Goal: Find specific page/section: Find specific page/section

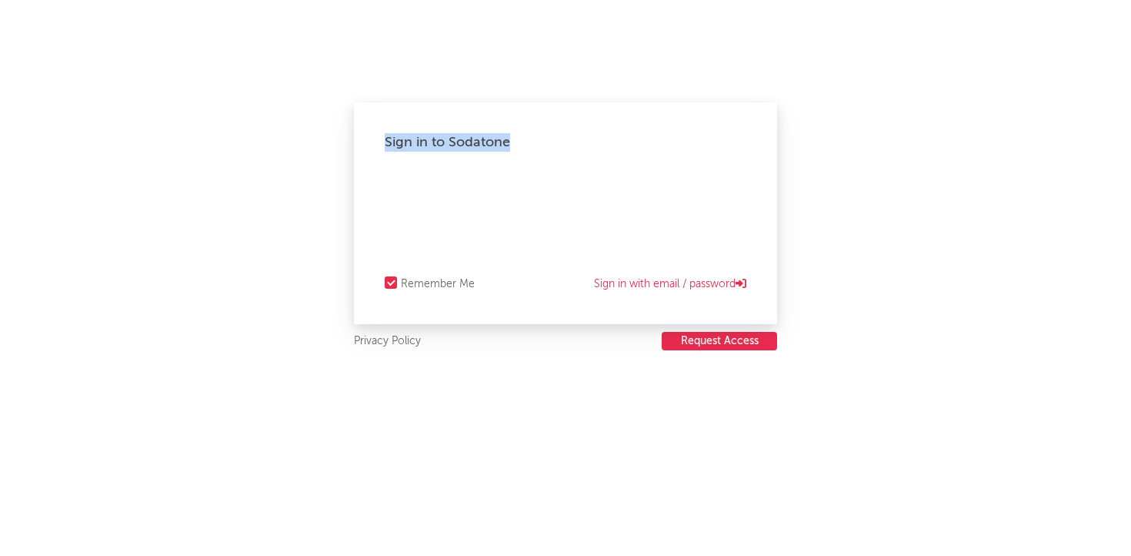
drag, startPoint x: 817, startPoint y: 50, endPoint x: 1131, endPoint y: 81, distance: 314.7
click at [1131, 81] on div "Sign in to Sodatone Remember Me Sign in with email / password Privacy Policy Re…" at bounding box center [565, 278] width 1131 height 556
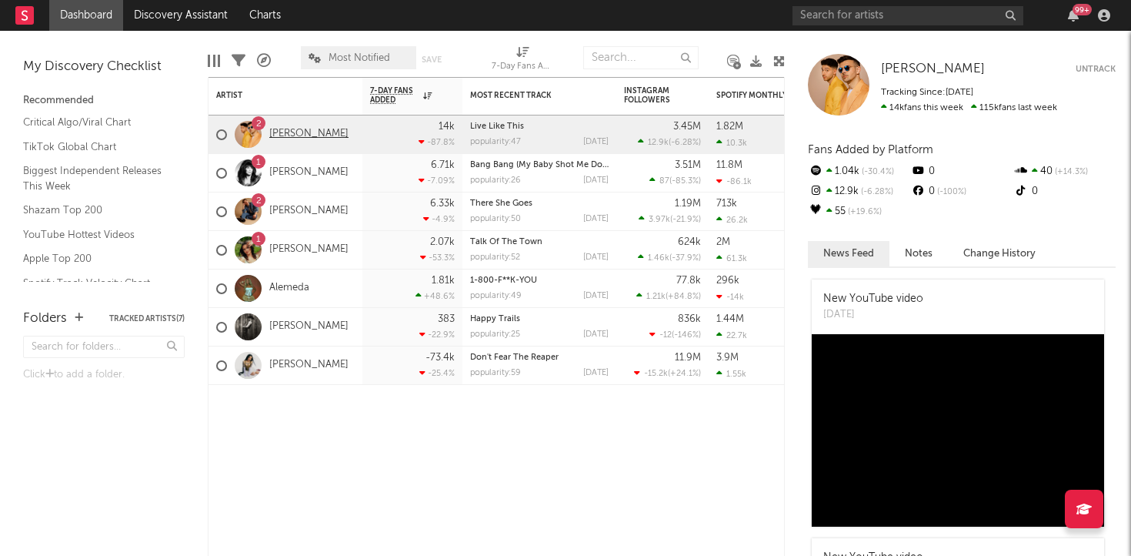
click at [306, 128] on link "[PERSON_NAME]" at bounding box center [308, 134] width 79 height 13
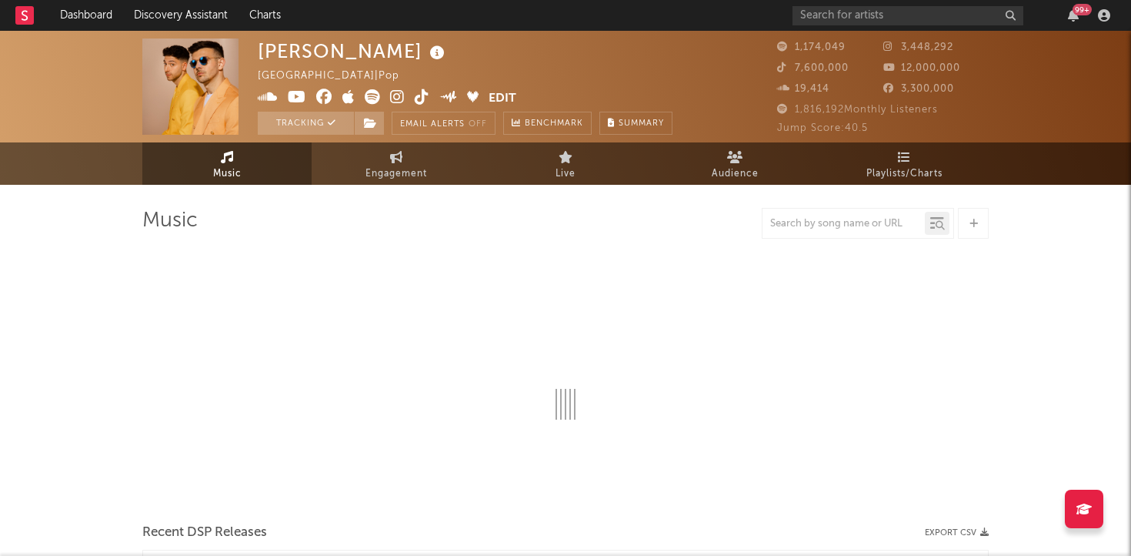
select select "6m"
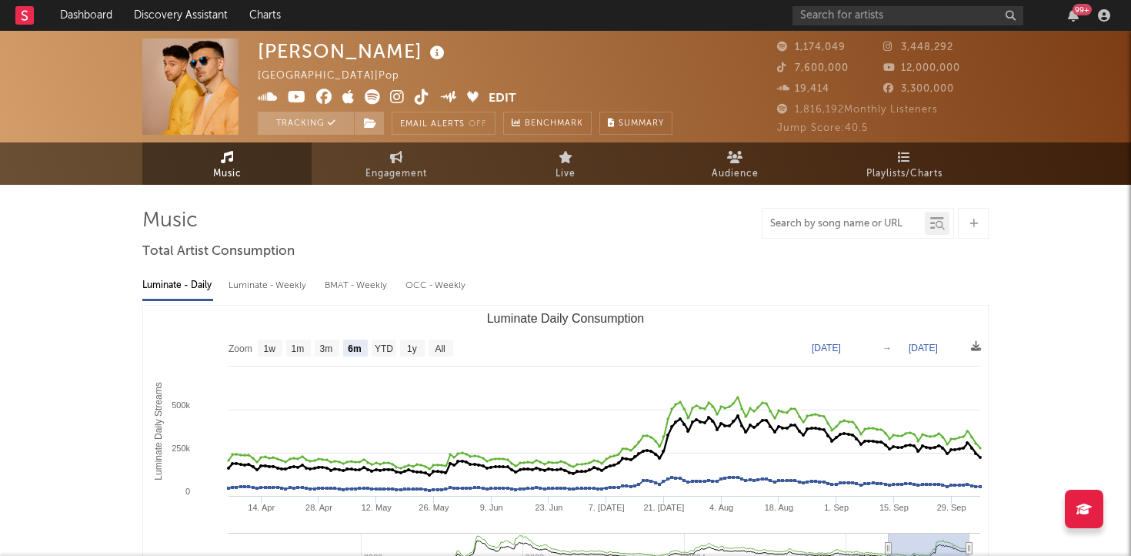
click at [822, 224] on input "text" at bounding box center [844, 224] width 162 height 12
type input "Live Like This"
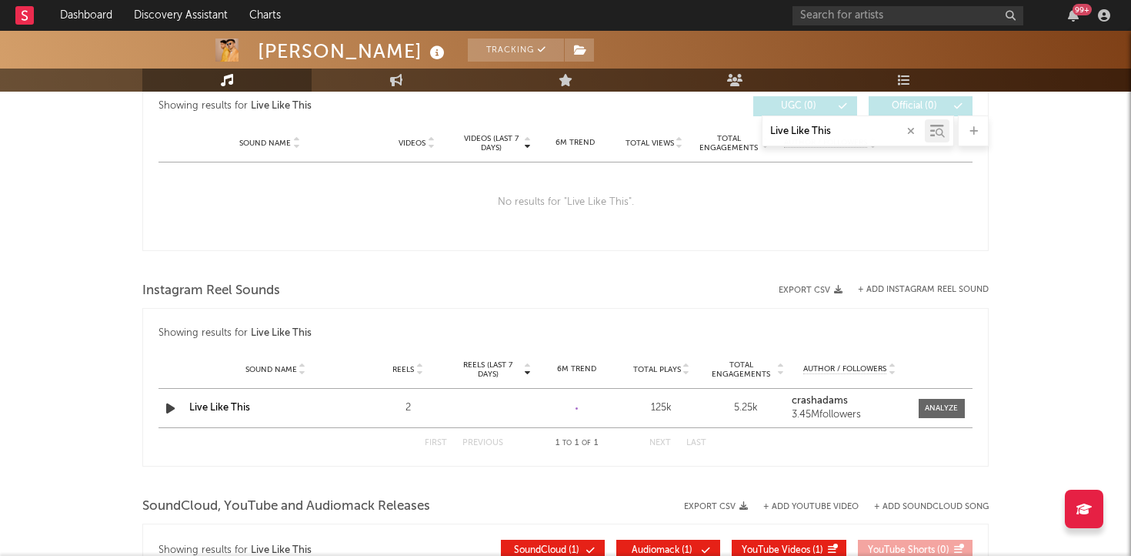
scroll to position [855, 0]
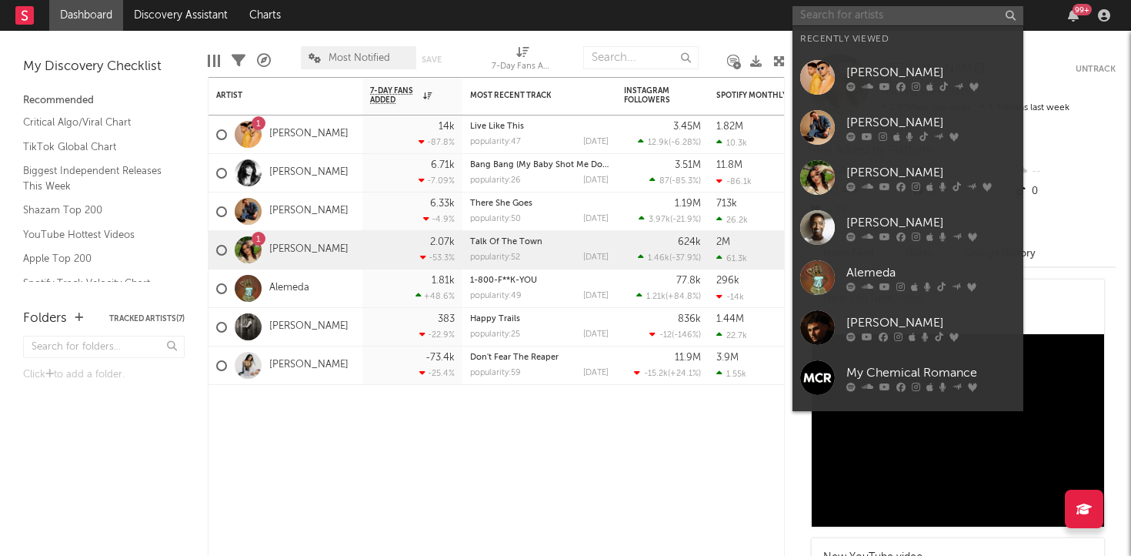
click at [925, 13] on input "text" at bounding box center [908, 15] width 231 height 19
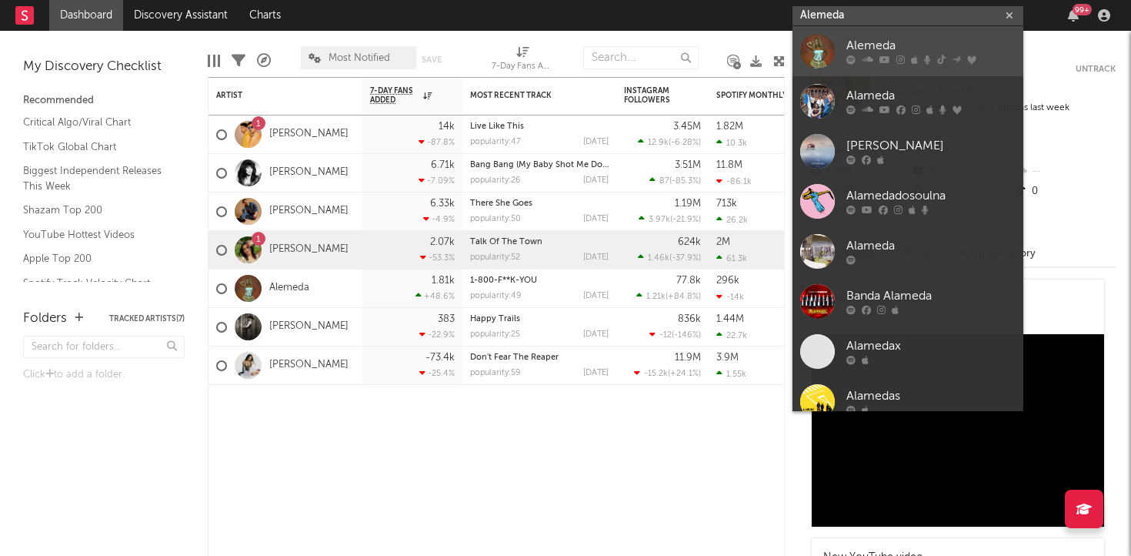
type input "Alemeda"
click at [819, 48] on div at bounding box center [817, 51] width 35 height 35
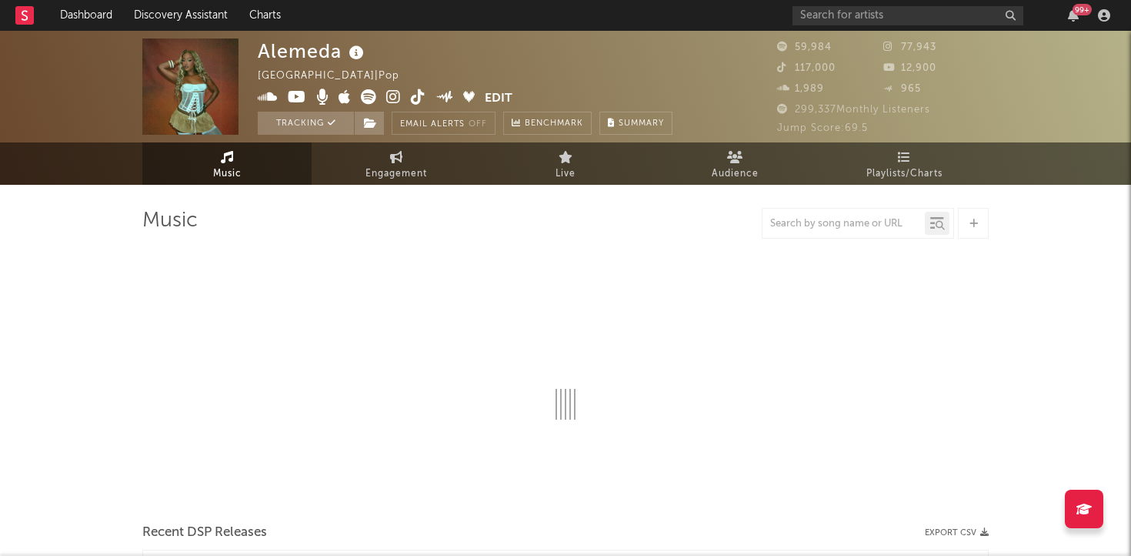
select select "6m"
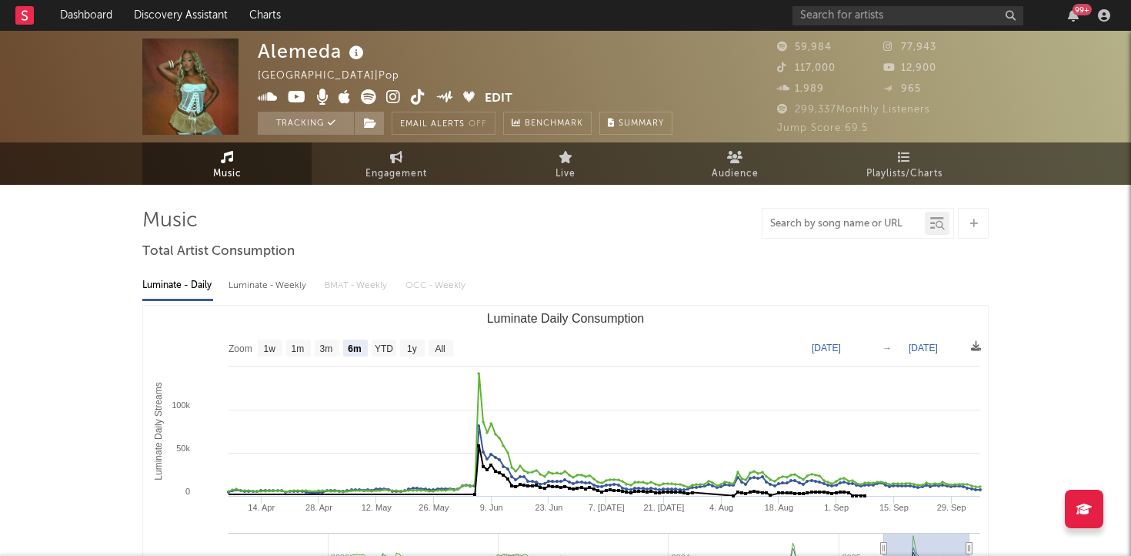
click at [844, 219] on input "text" at bounding box center [844, 224] width 162 height 12
type input "Beat A B!tch Up"
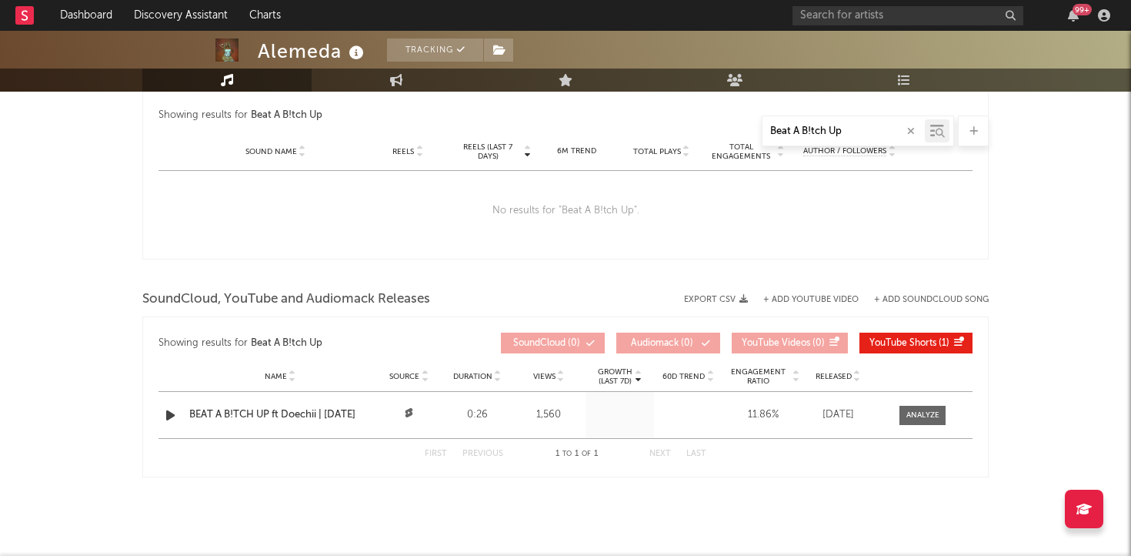
scroll to position [1089, 0]
